Goal: Information Seeking & Learning: Check status

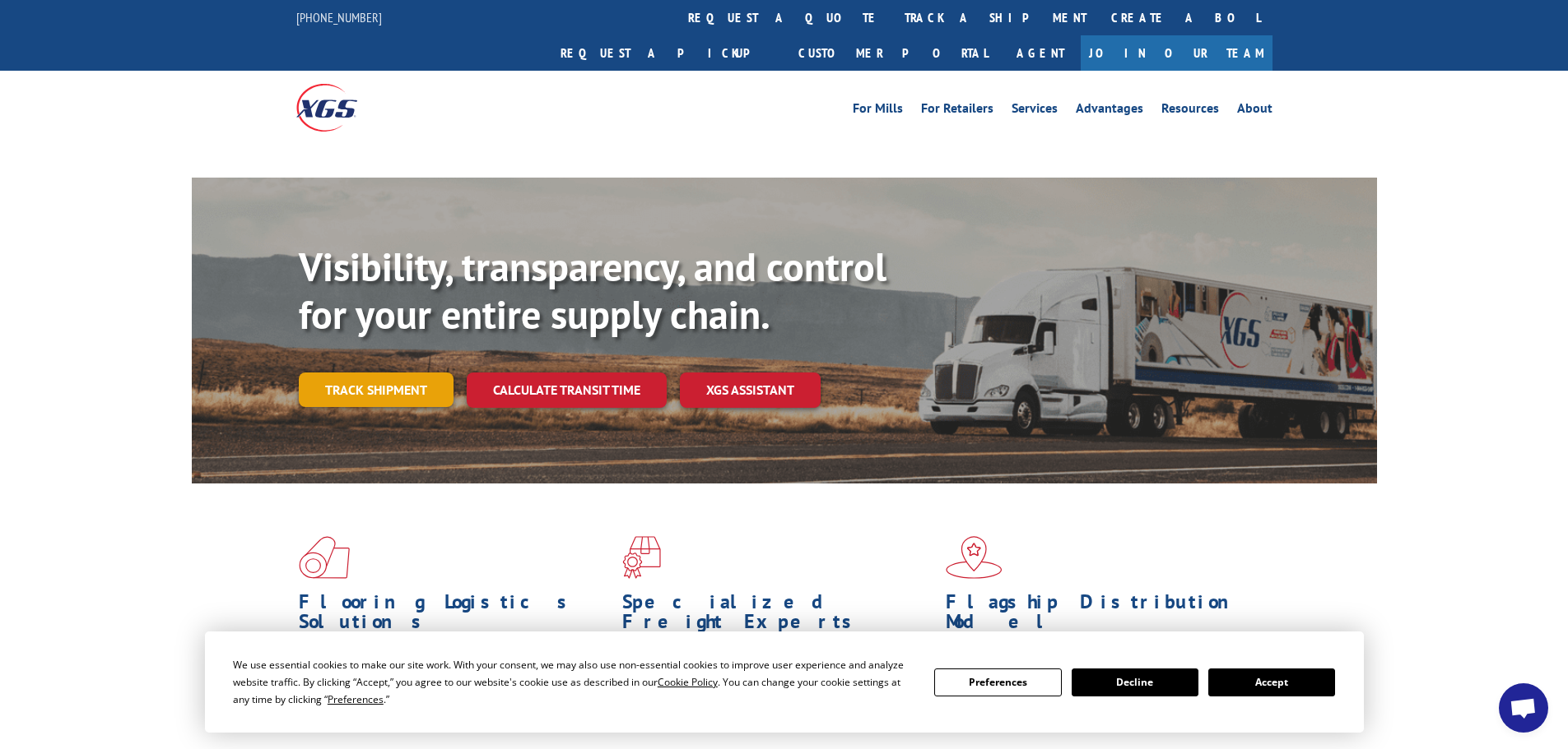
click at [395, 372] on link "Track shipment" at bounding box center [376, 389] width 155 height 34
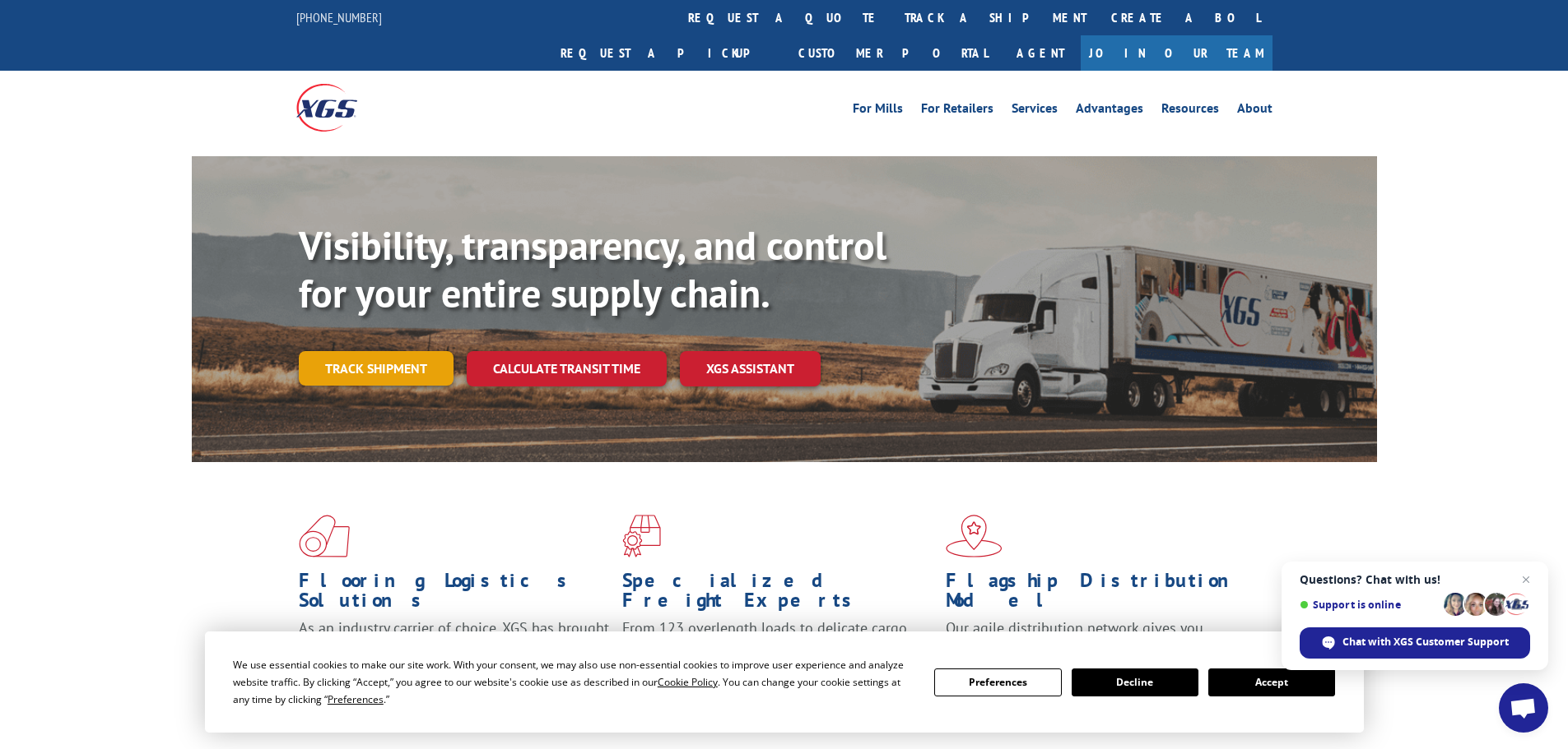
click at [391, 351] on link "Track shipment" at bounding box center [376, 368] width 155 height 34
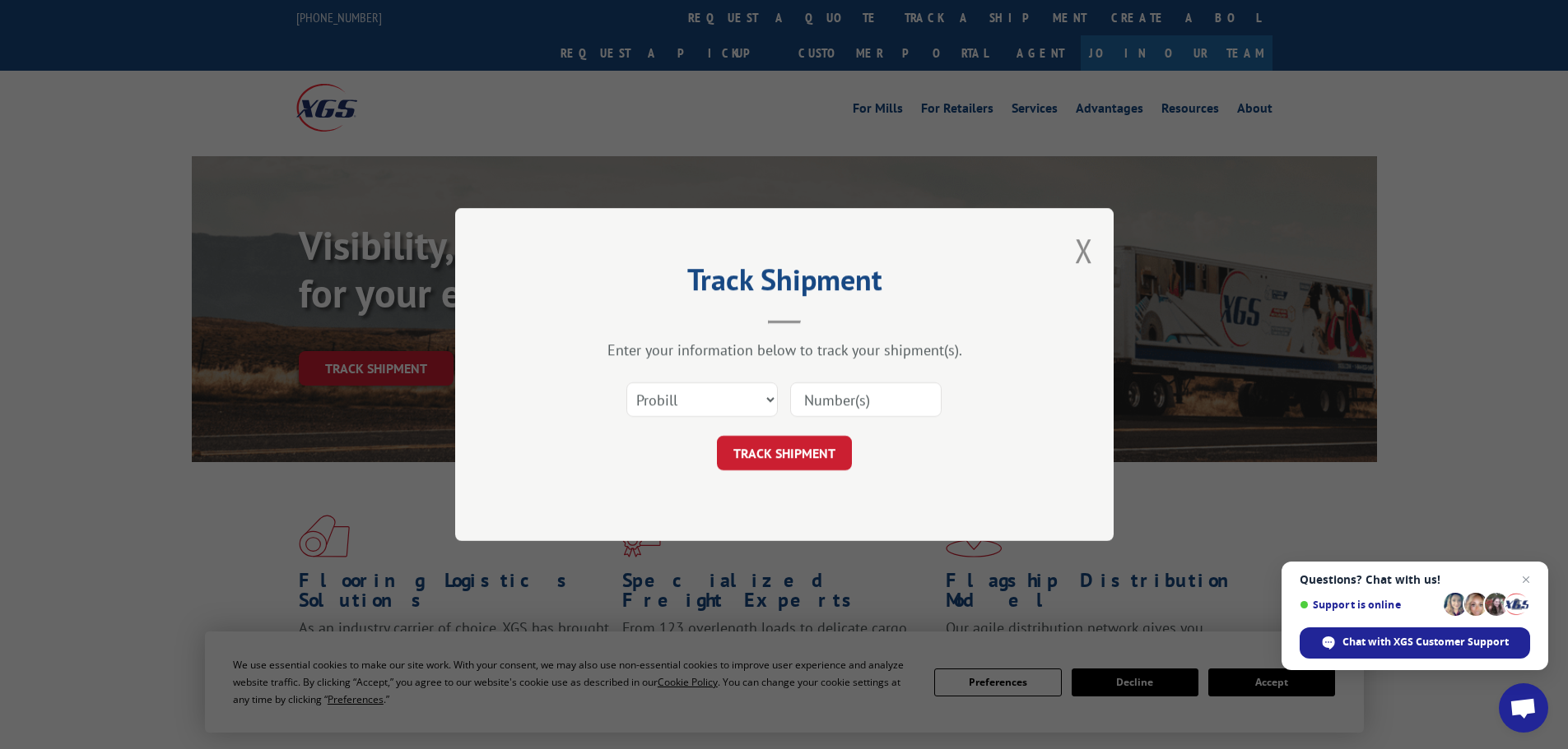
click at [827, 401] on input at bounding box center [866, 400] width 151 height 34
paste input "17472151"
type input "17472151"
click at [775, 470] on button "TRACK SHIPMENT" at bounding box center [784, 453] width 135 height 34
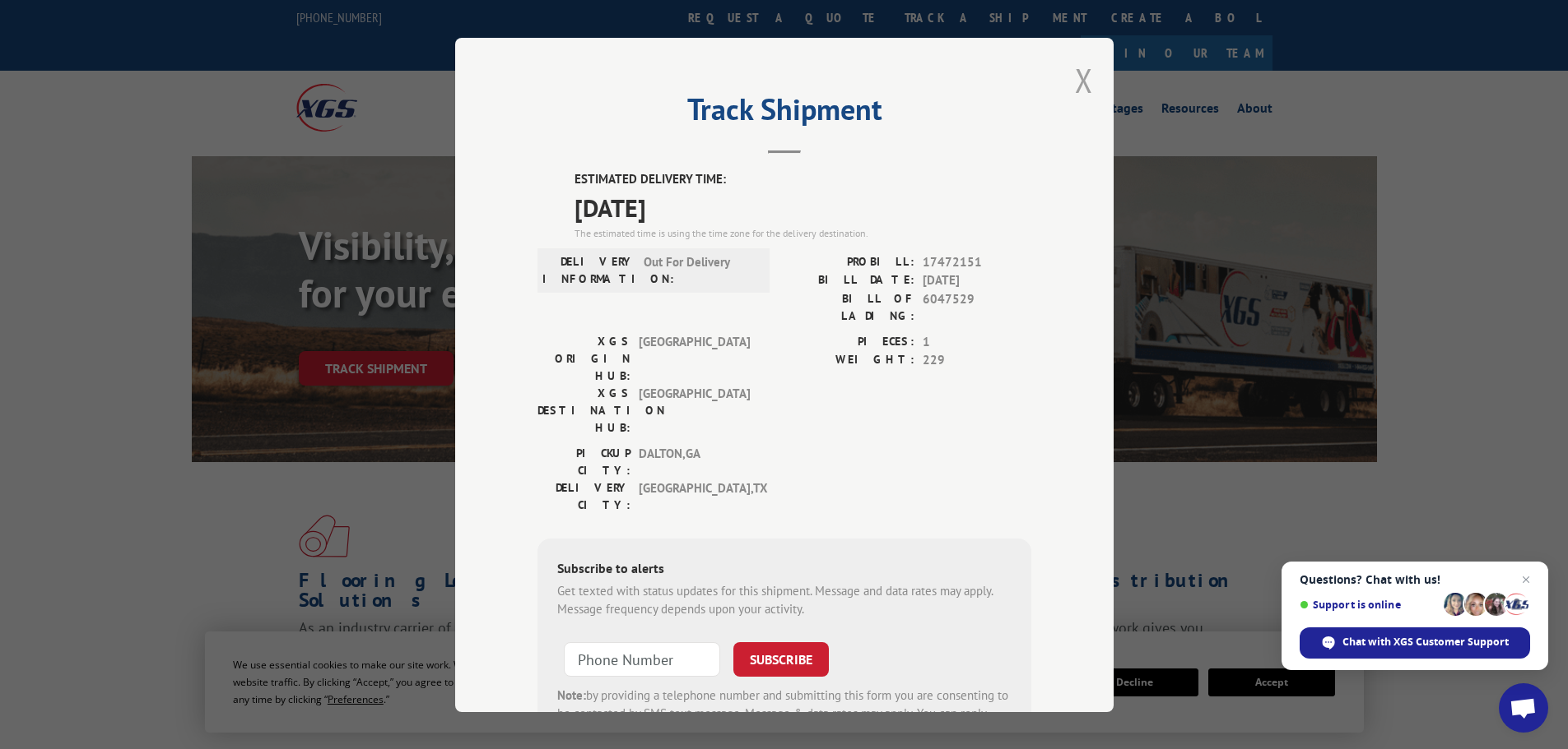
click at [1078, 87] on button "Close modal" at bounding box center [1084, 79] width 18 height 44
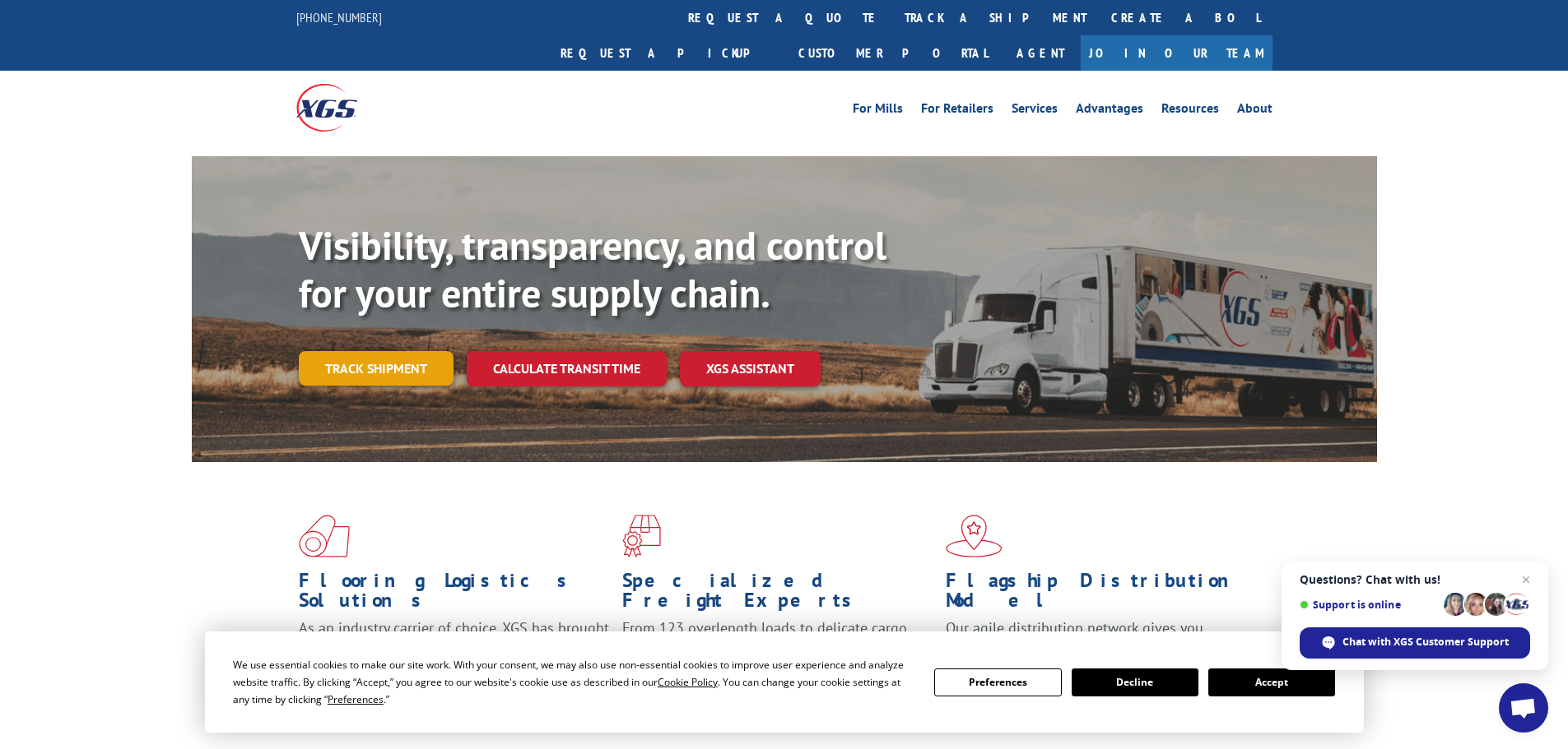
click at [344, 351] on link "Track shipment" at bounding box center [376, 368] width 155 height 34
